Goal: Navigation & Orientation: Find specific page/section

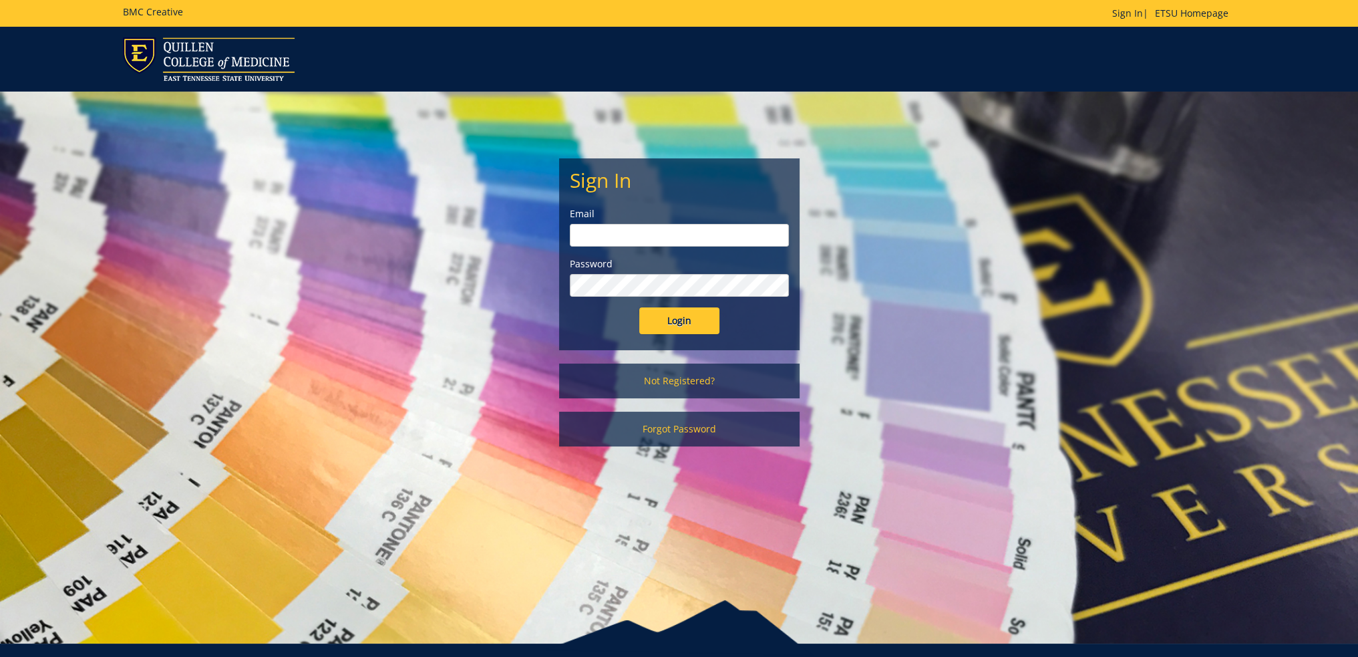
click at [652, 224] on input "email" at bounding box center [679, 235] width 219 height 23
type input "[EMAIL_ADDRESS][DOMAIN_NAME]"
click at [639, 307] on input "Login" at bounding box center [679, 320] width 80 height 27
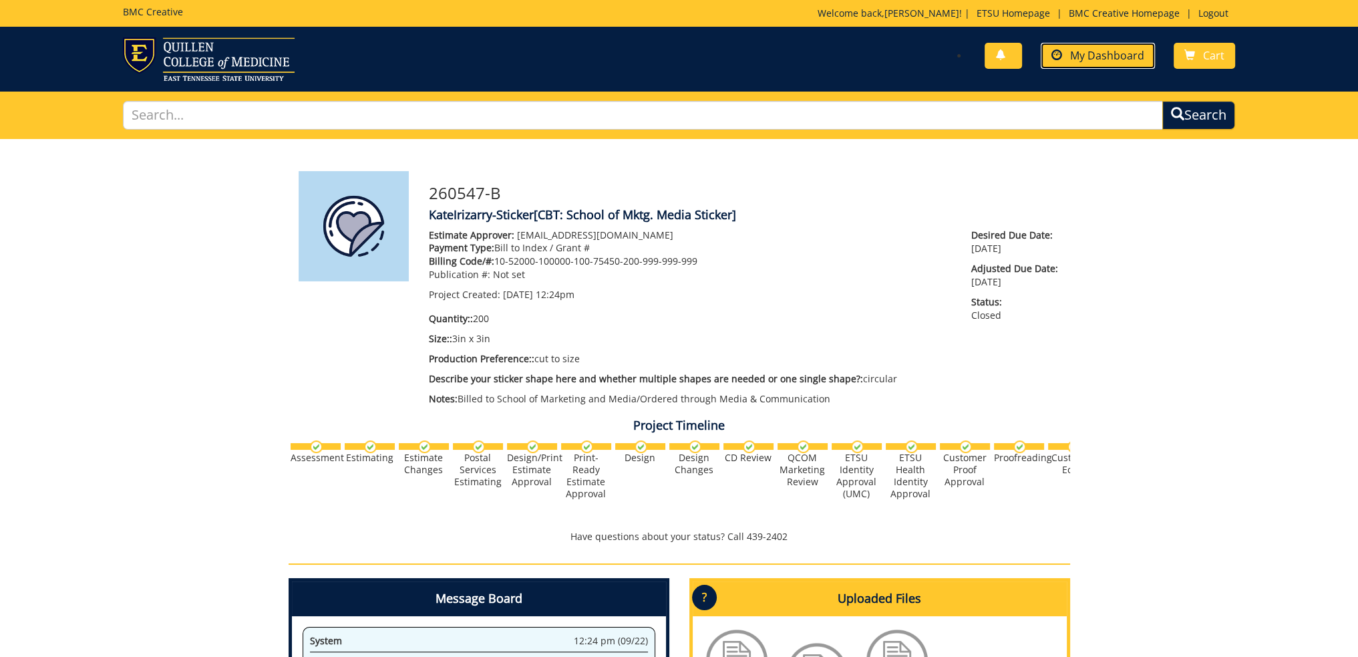
click at [1082, 52] on span "My Dashboard" at bounding box center [1107, 55] width 74 height 15
